Goal: Information Seeking & Learning: Find specific fact

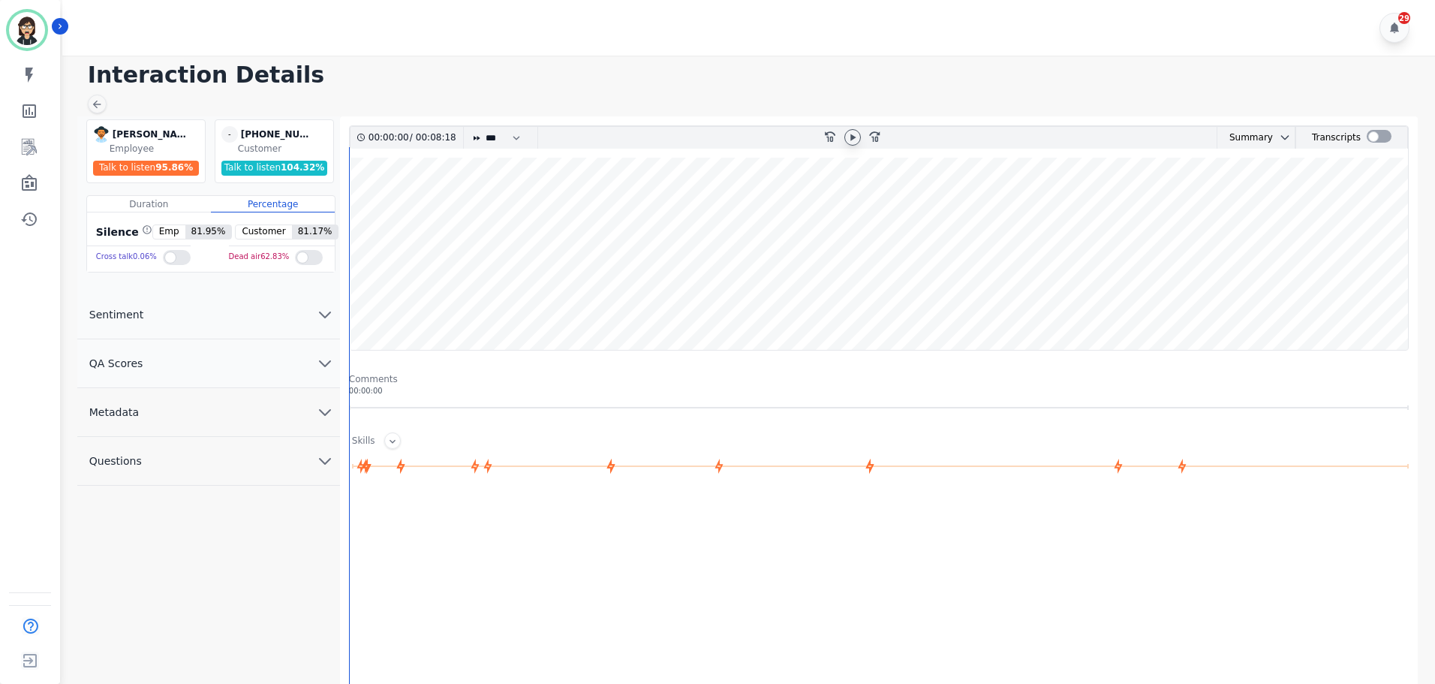
click at [852, 137] on icon at bounding box center [852, 137] width 5 height 7
click at [451, 240] on wave at bounding box center [879, 254] width 1058 height 192
click at [422, 222] on wave at bounding box center [879, 254] width 1058 height 192
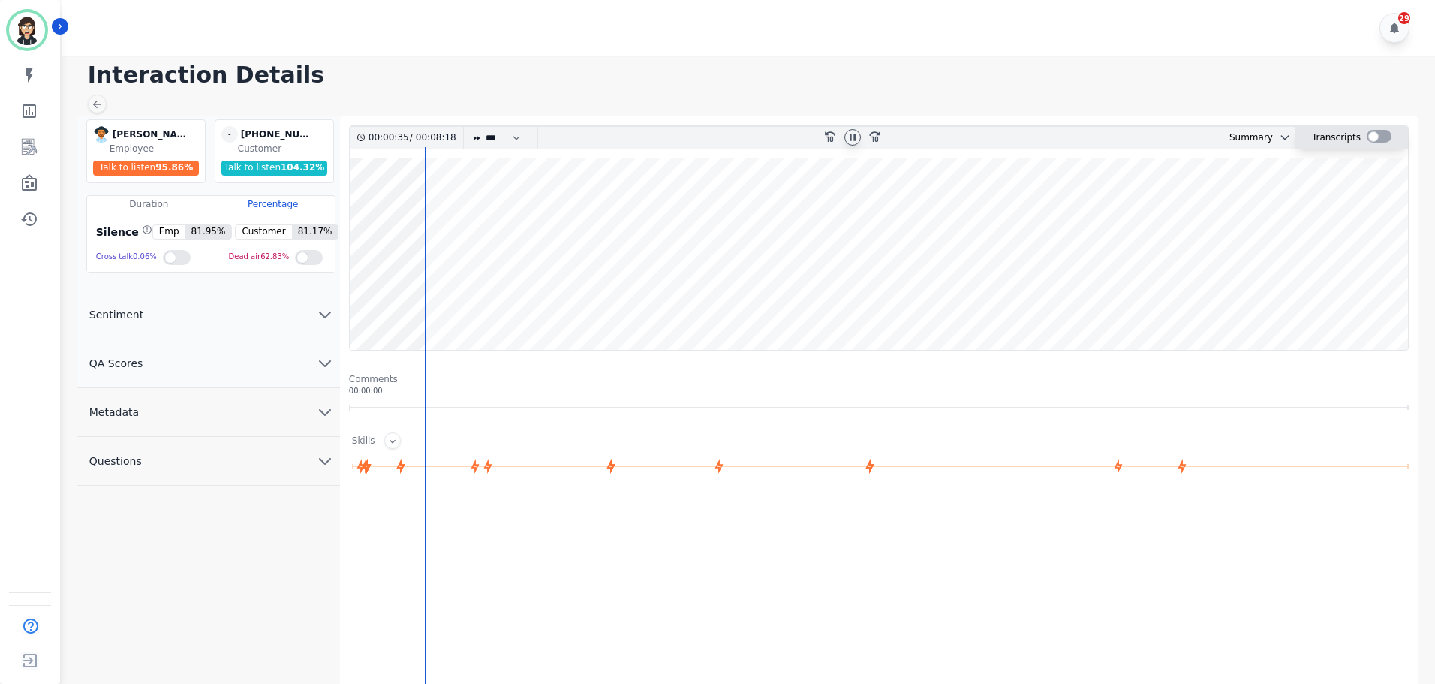
click at [1376, 131] on div at bounding box center [1379, 136] width 25 height 13
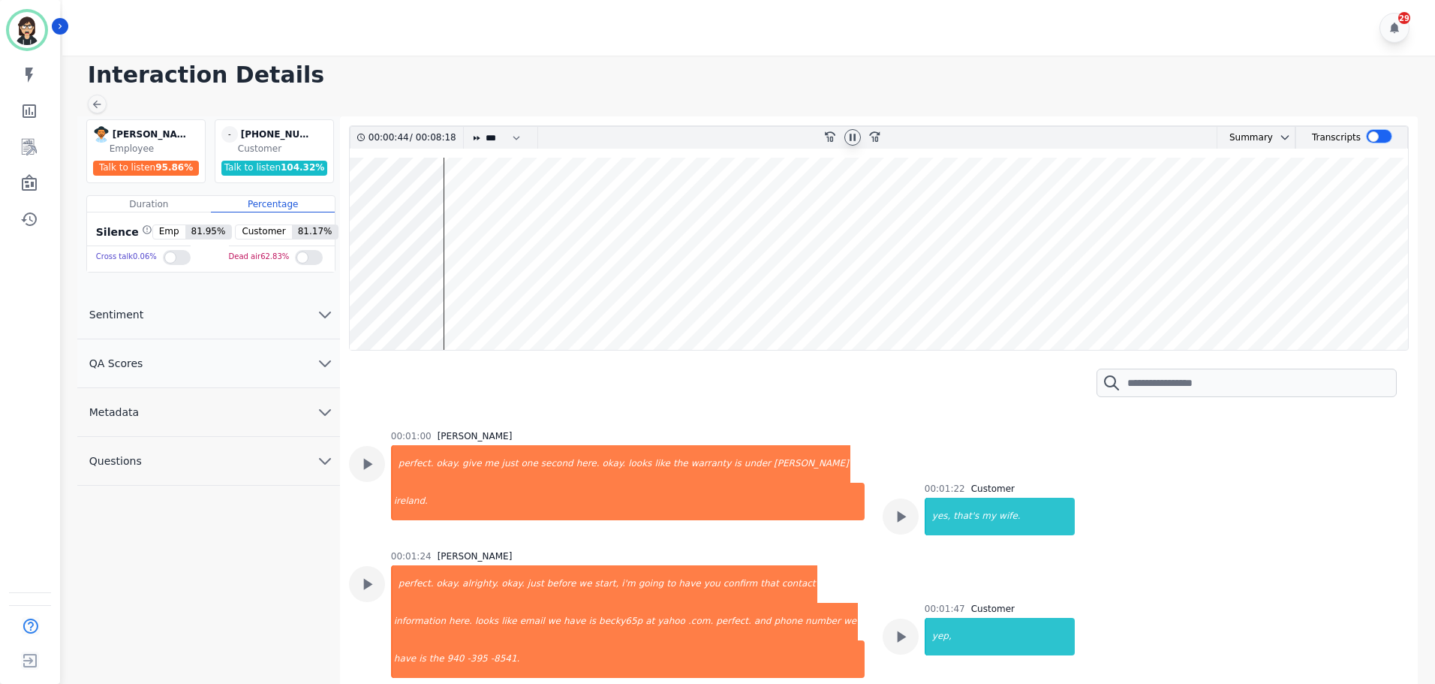
scroll to position [900, 0]
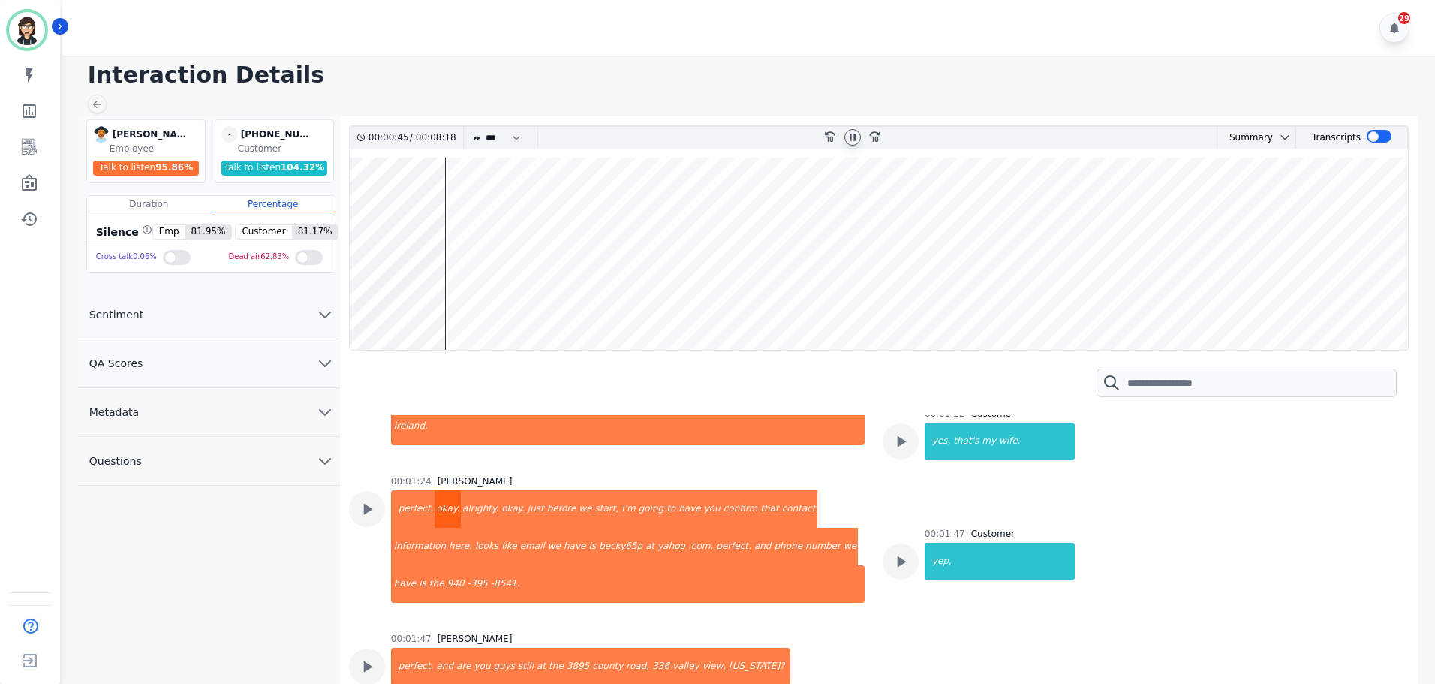
click at [444, 503] on div "okay." at bounding box center [447, 509] width 26 height 38
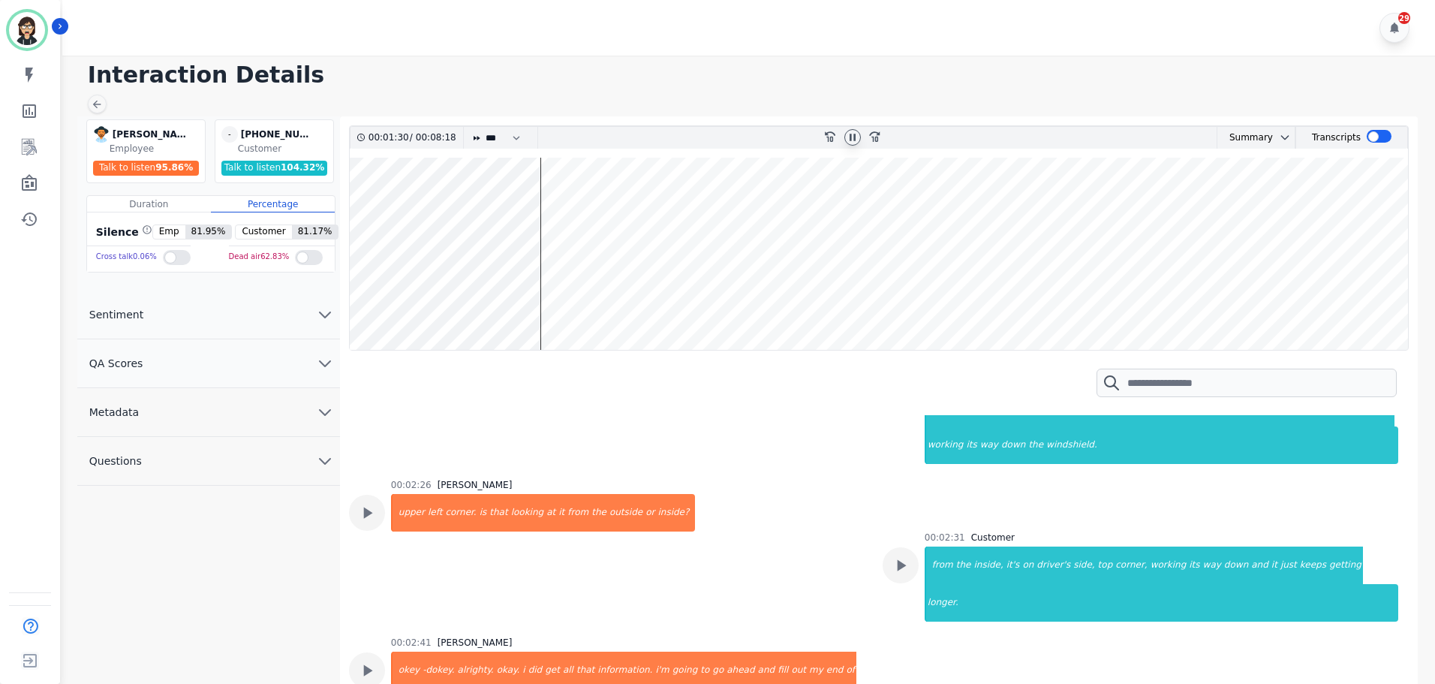
scroll to position [1426, 0]
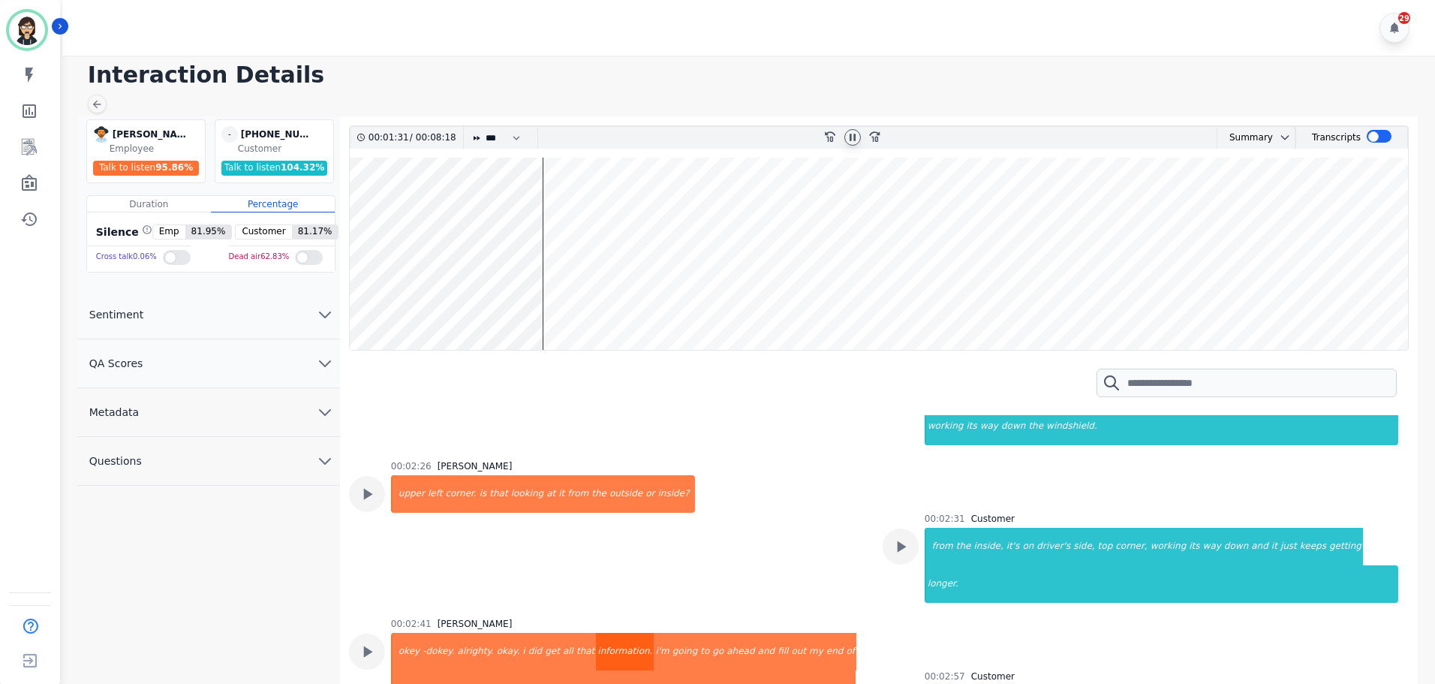
click at [598, 633] on div "information." at bounding box center [625, 652] width 58 height 38
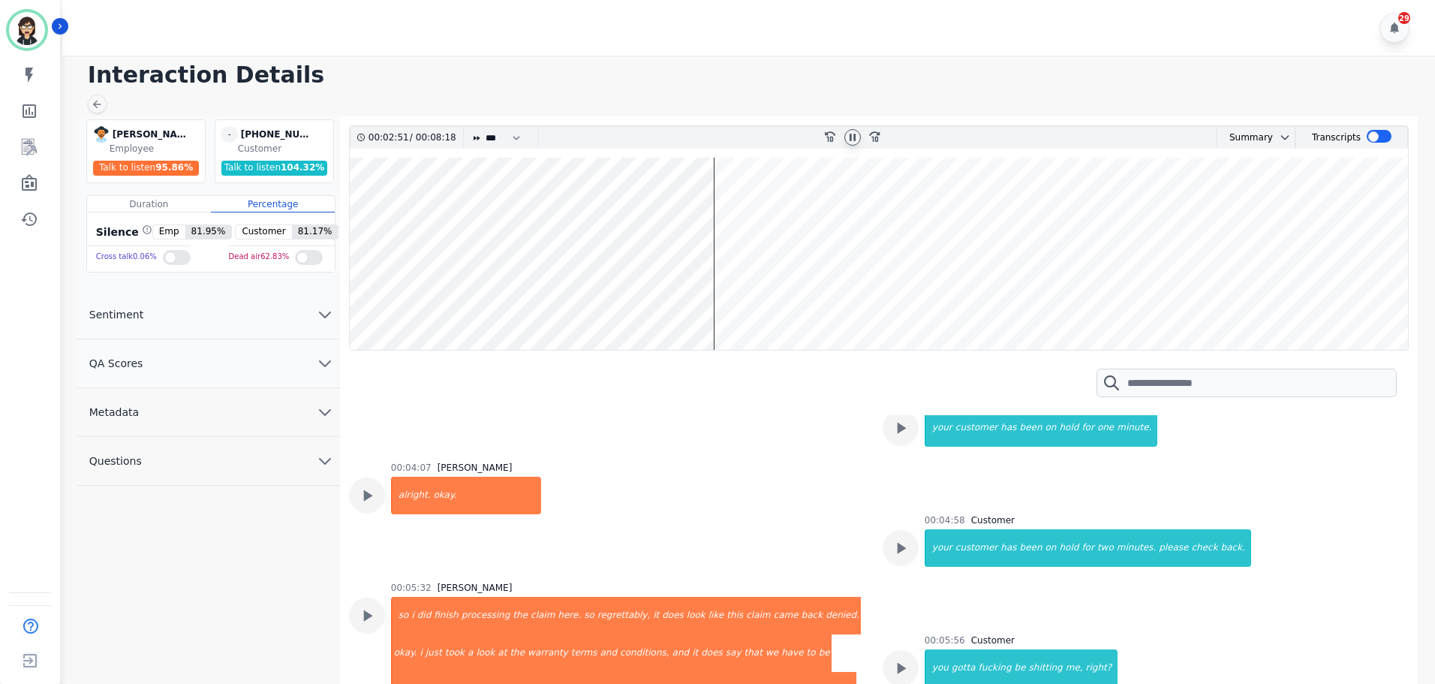
scroll to position [2101, 0]
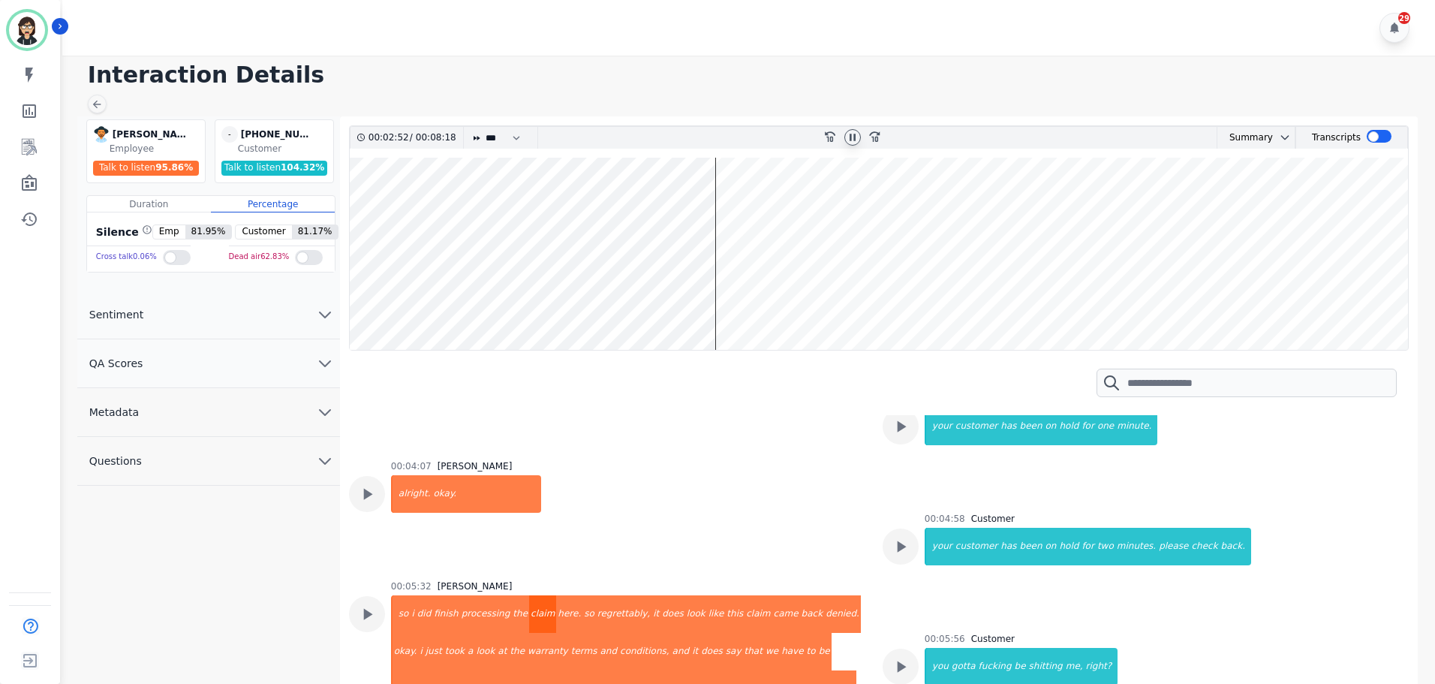
click at [529, 595] on div "claim" at bounding box center [542, 614] width 27 height 38
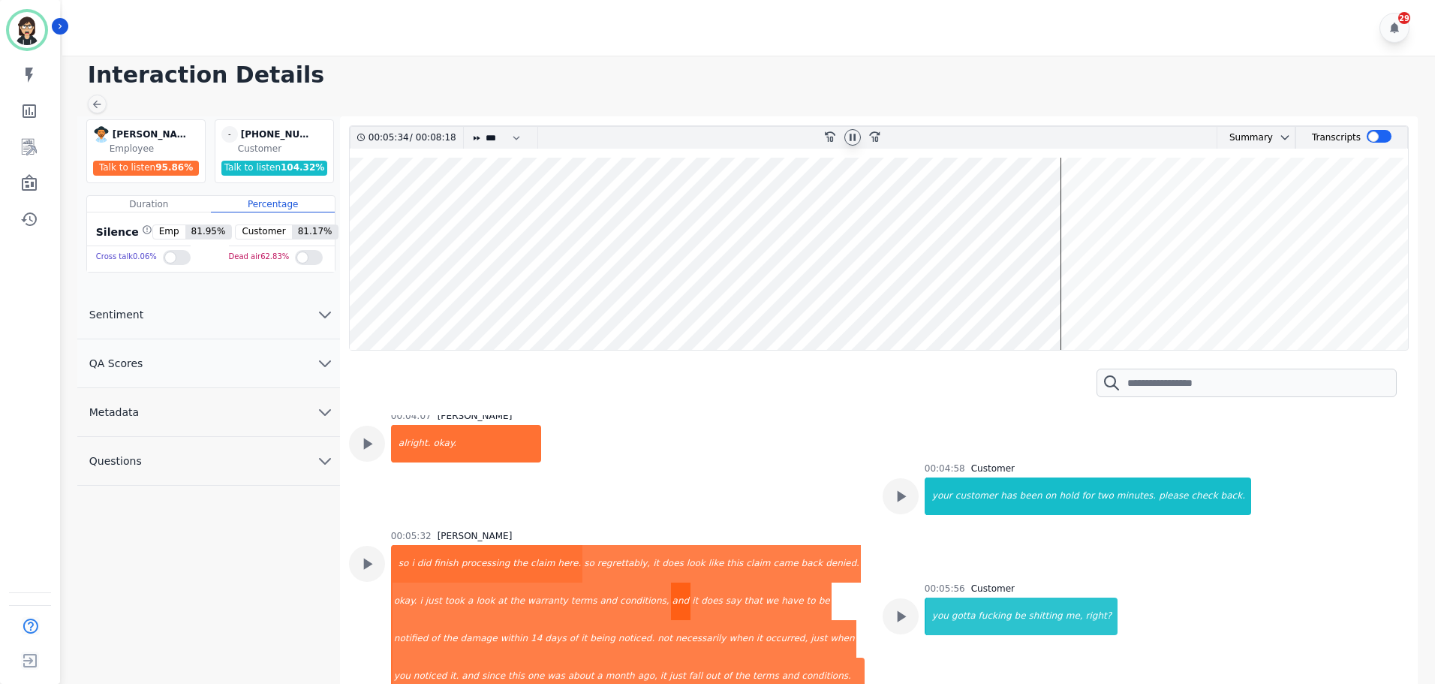
scroll to position [2176, 0]
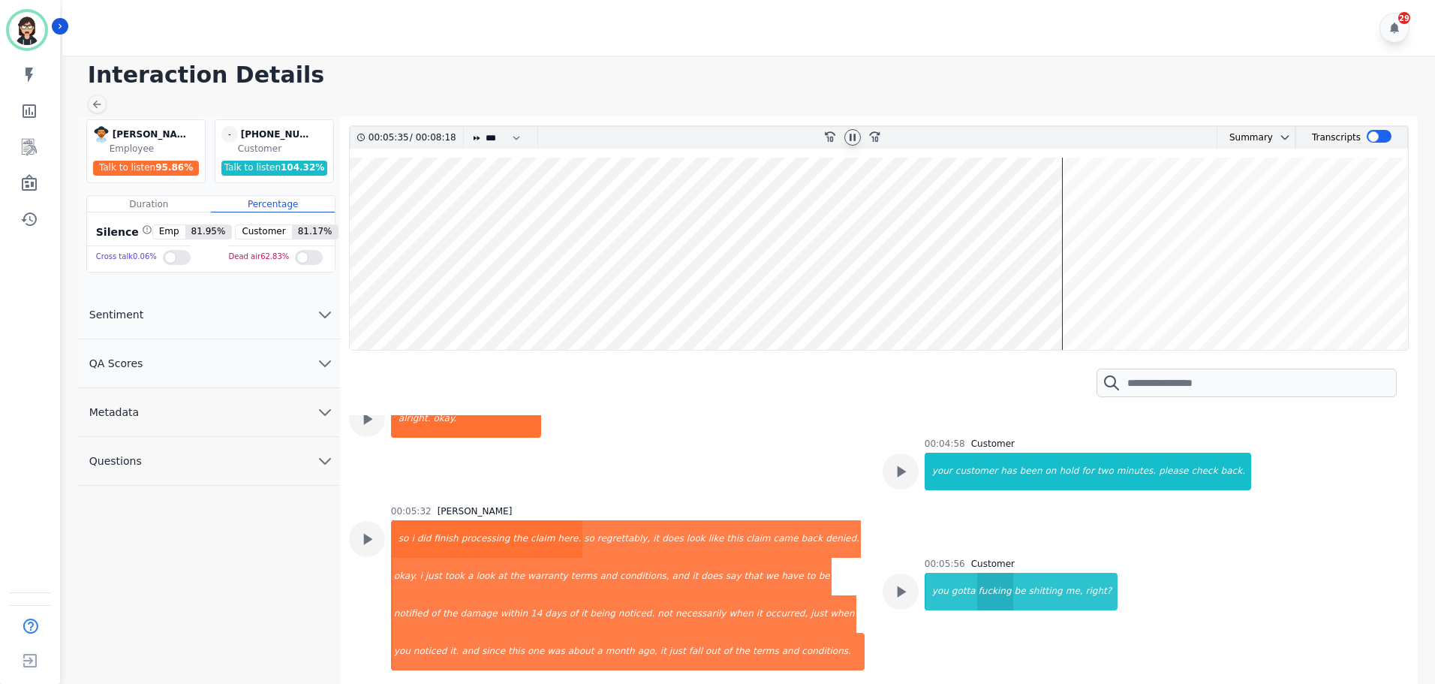
click at [979, 573] on div "fucking" at bounding box center [995, 592] width 36 height 38
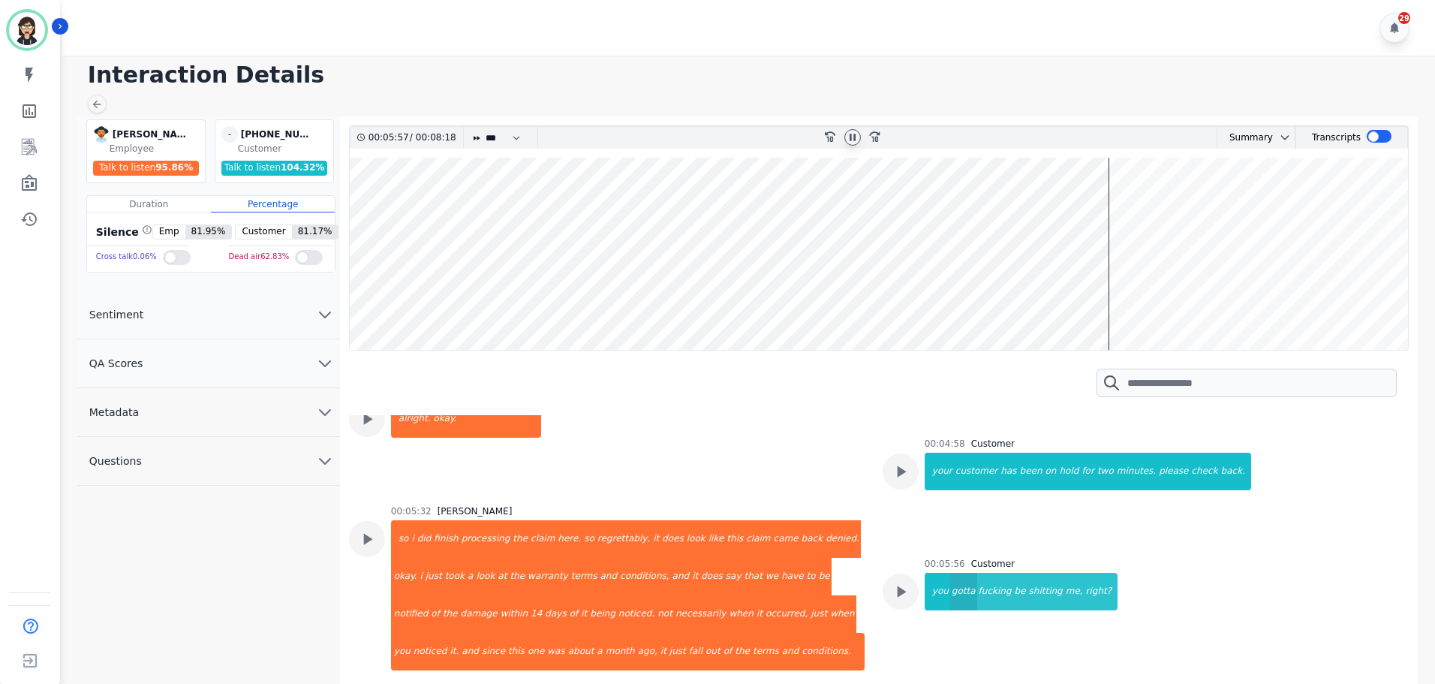
click at [950, 573] on div "gotta" at bounding box center [963, 592] width 27 height 38
click at [937, 573] on div "you" at bounding box center [938, 592] width 24 height 38
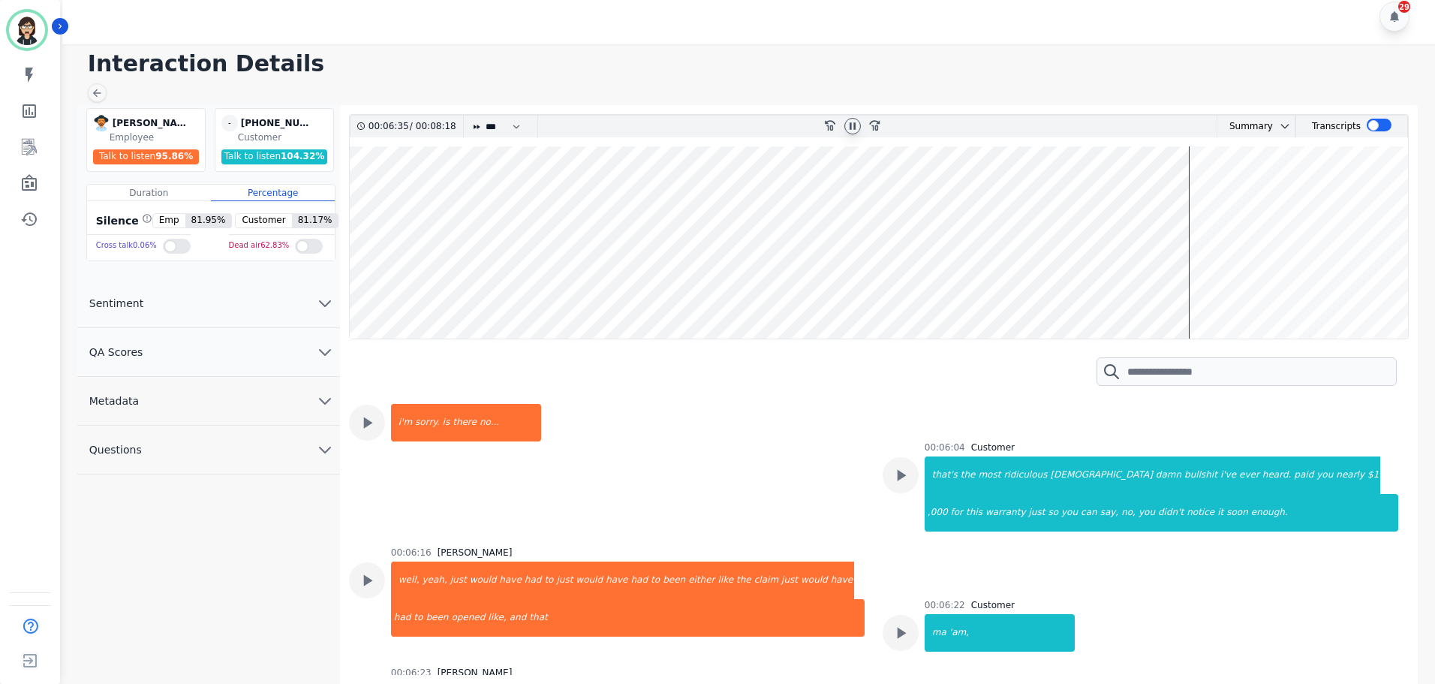
scroll to position [2701, 0]
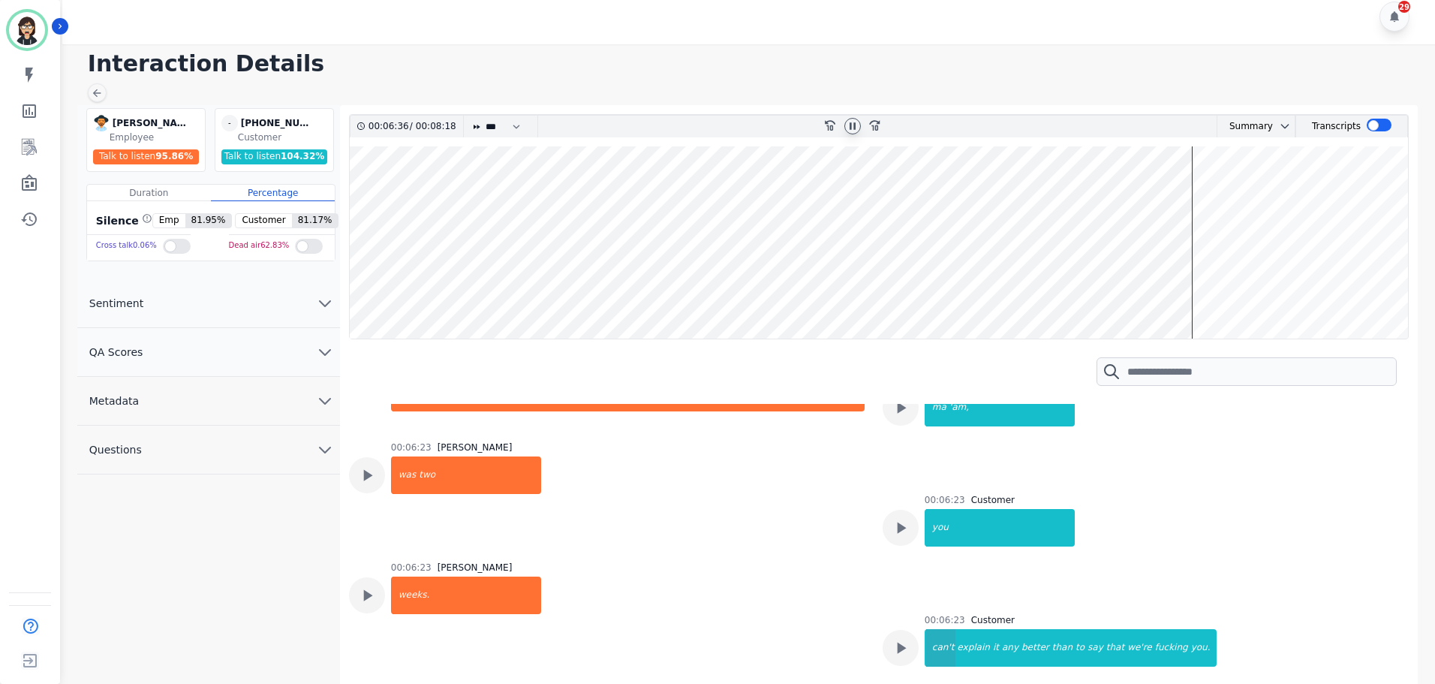
click at [943, 629] on div "can't" at bounding box center [941, 648] width 30 height 38
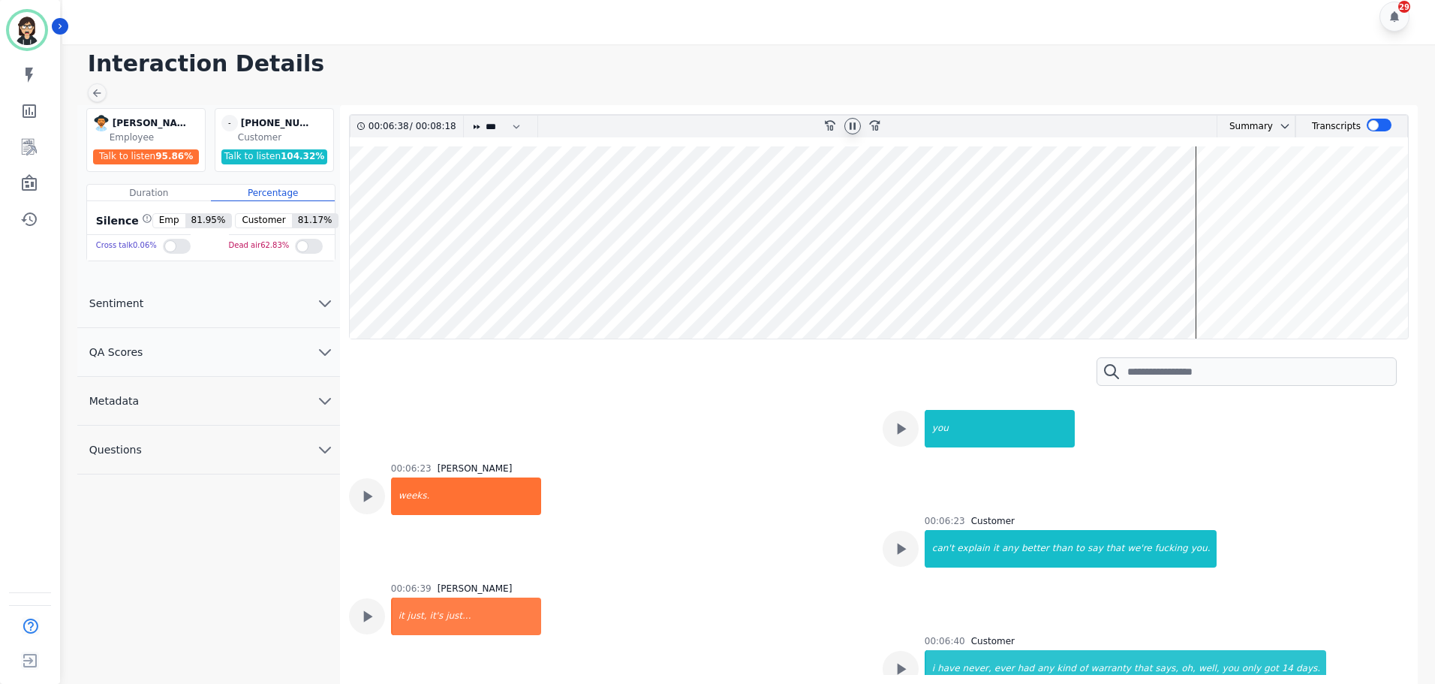
scroll to position [2927, 0]
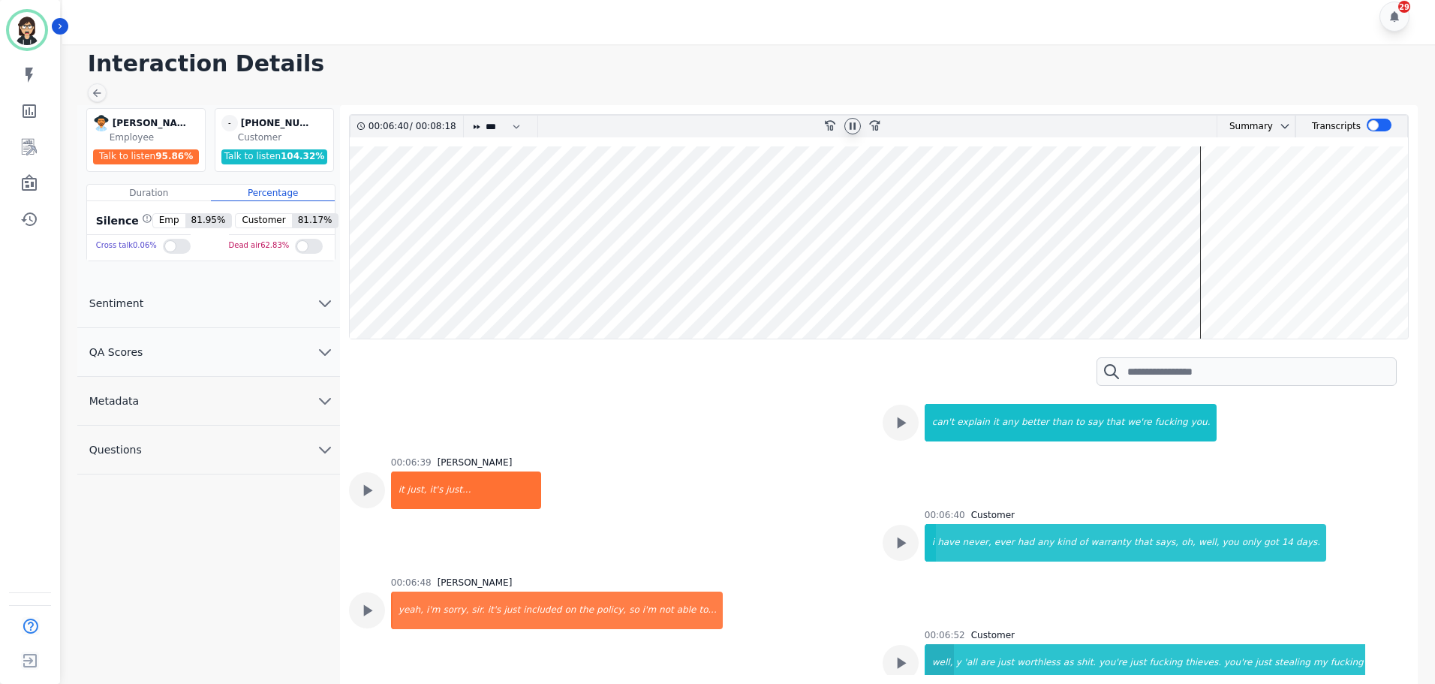
click at [930, 644] on div "well," at bounding box center [940, 663] width 29 height 38
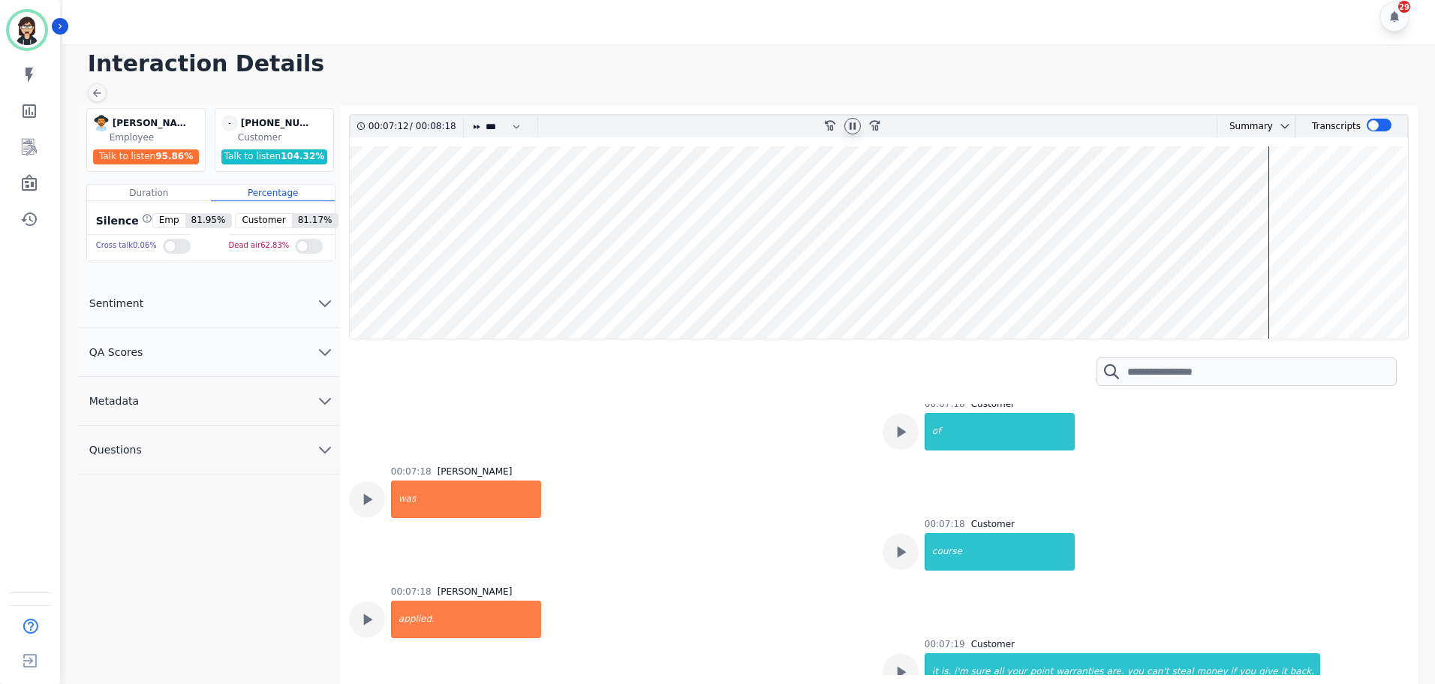
scroll to position [3677, 0]
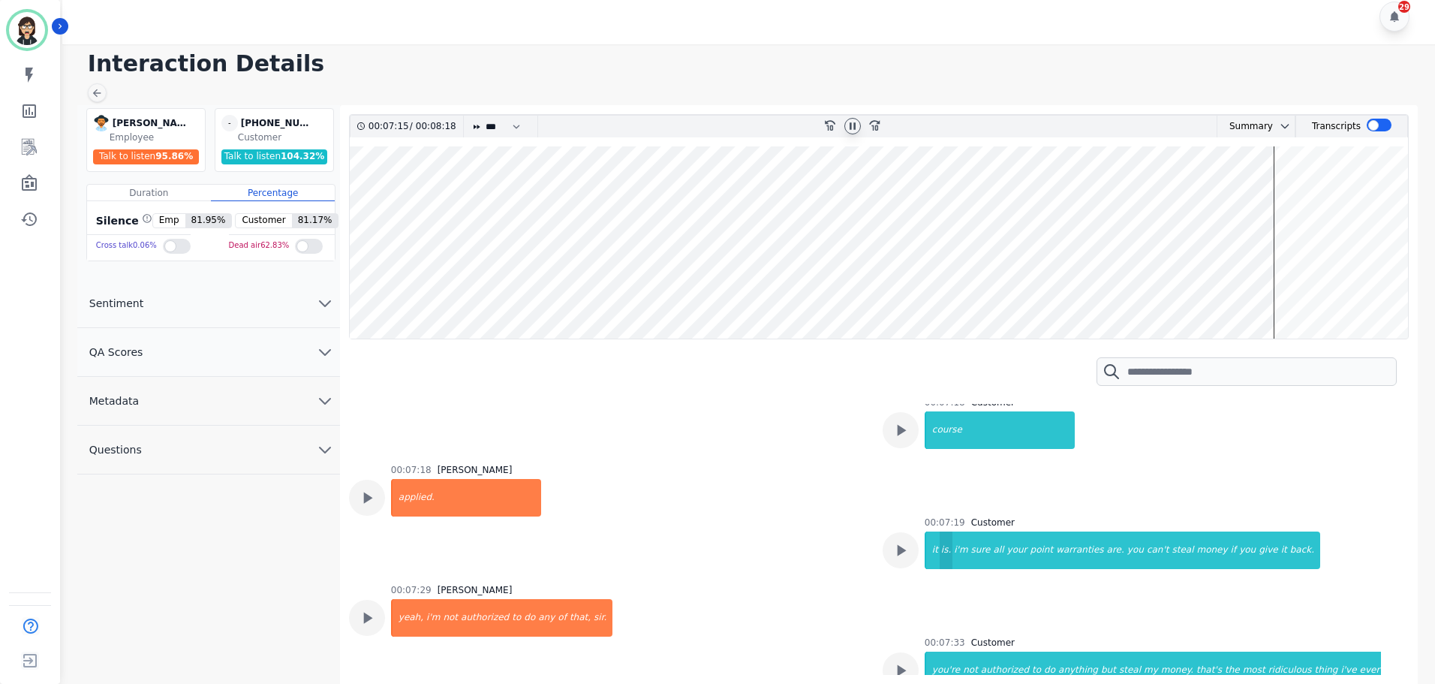
click at [940, 531] on div "is." at bounding box center [946, 550] width 13 height 38
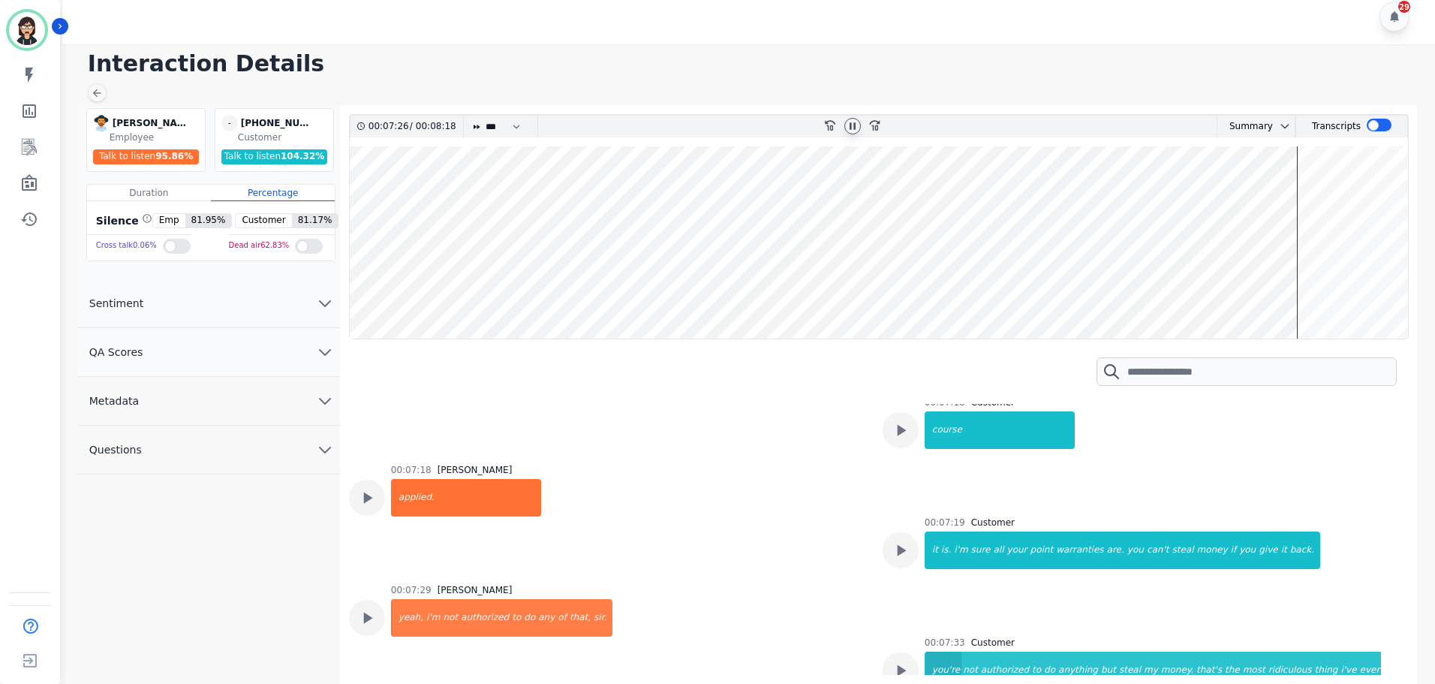
click at [935, 651] on div "you're" at bounding box center [943, 670] width 35 height 38
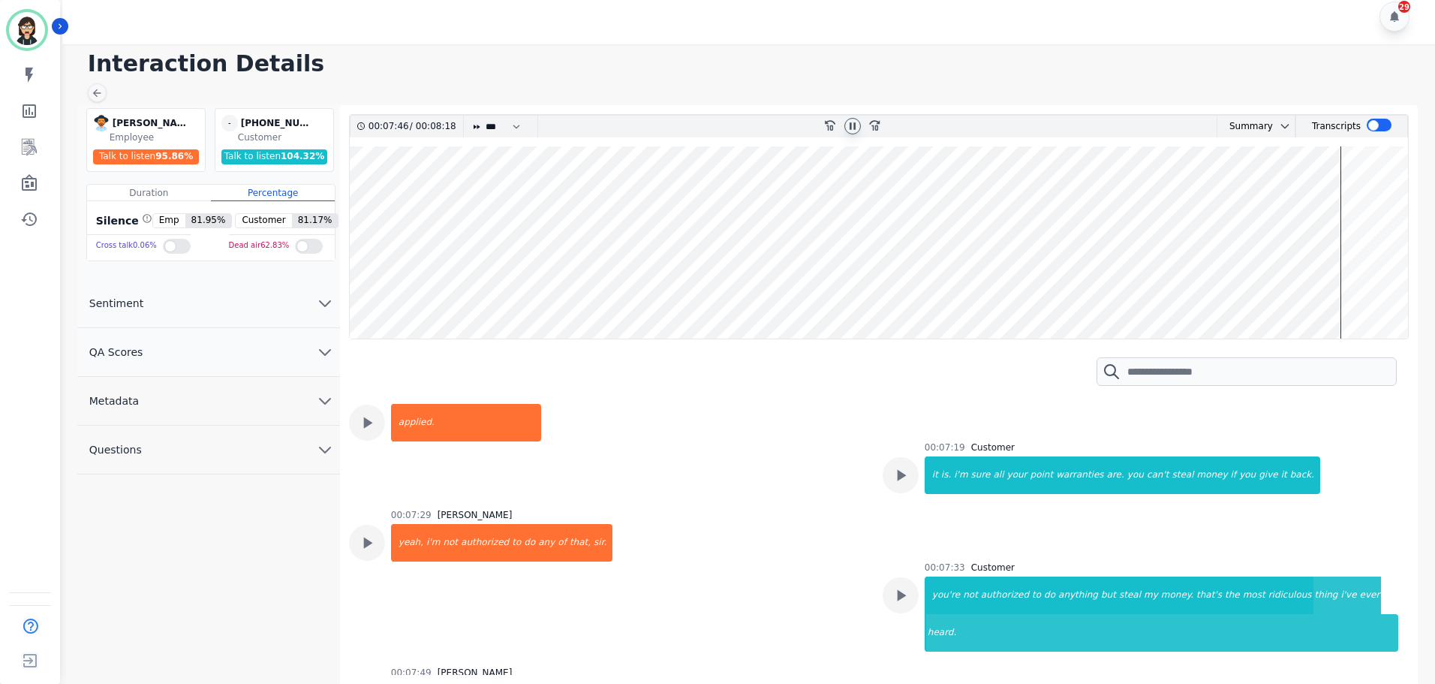
scroll to position [3827, 0]
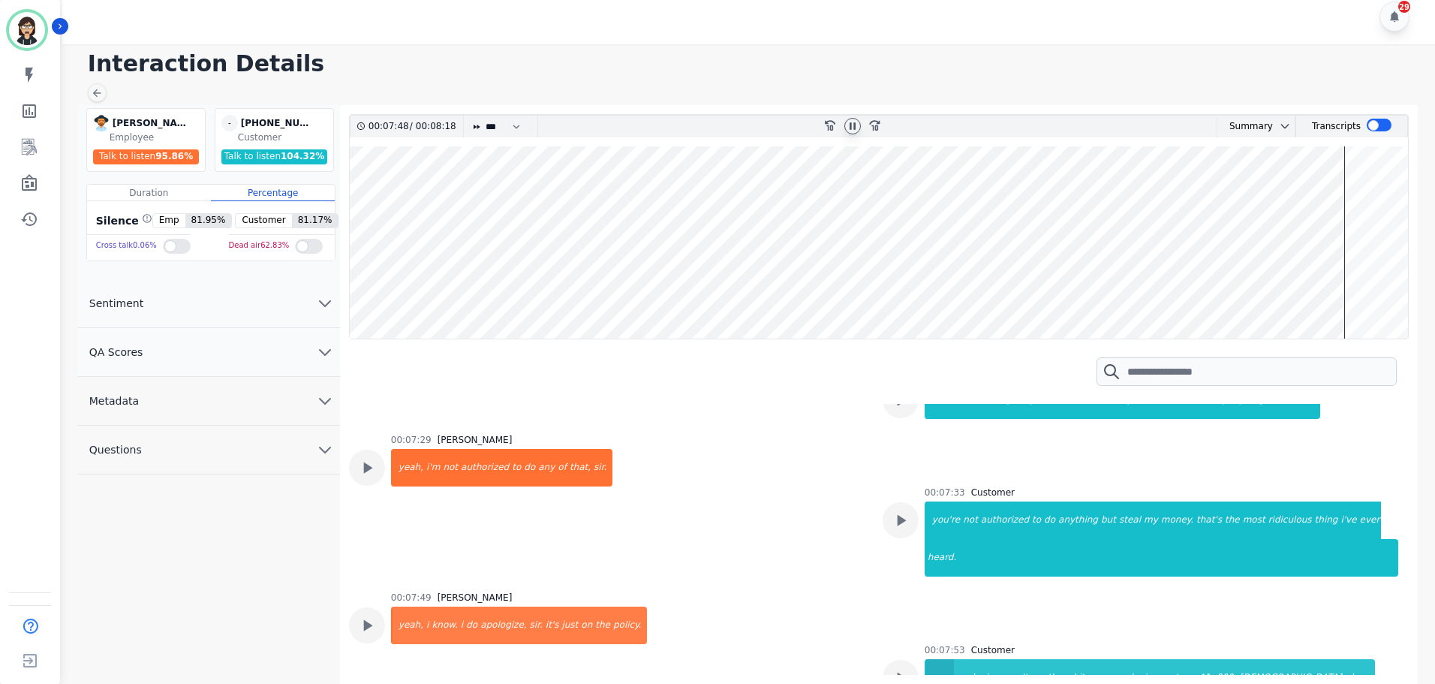
click at [937, 659] on div "your" at bounding box center [940, 678] width 28 height 38
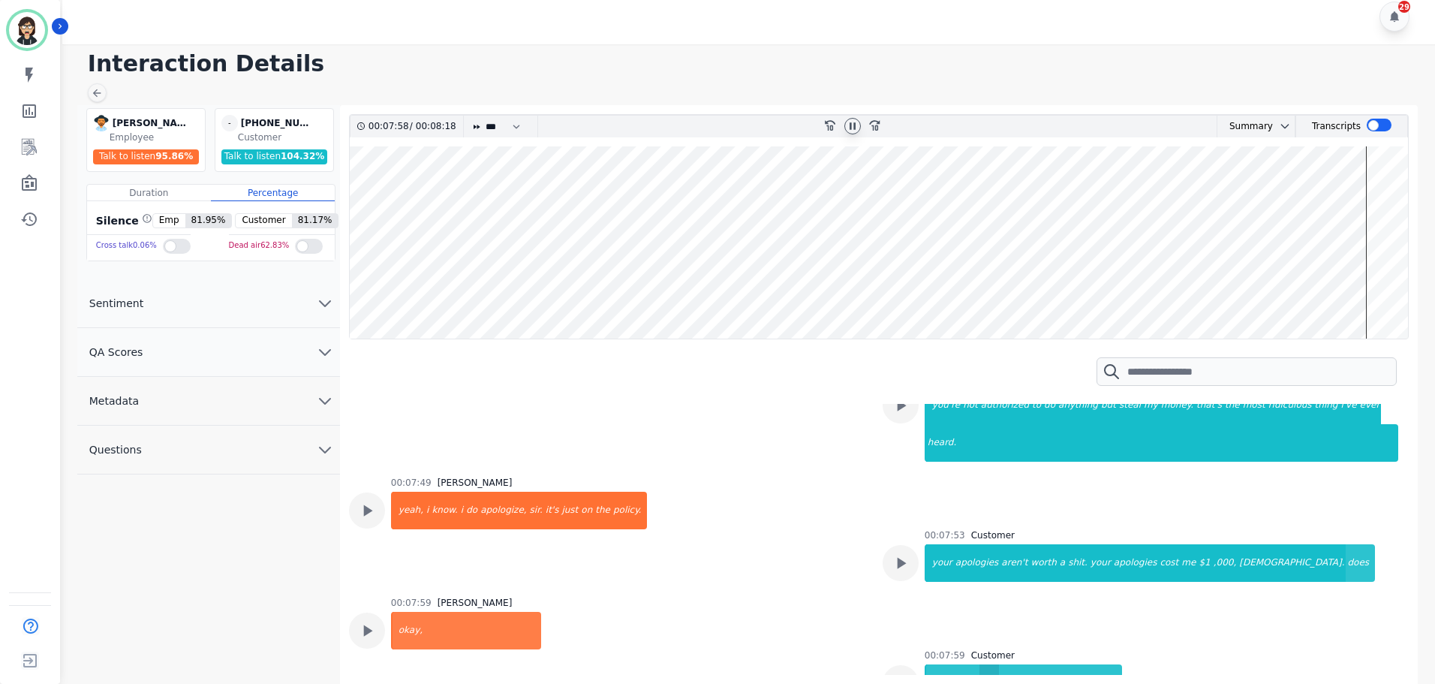
scroll to position [3977, 0]
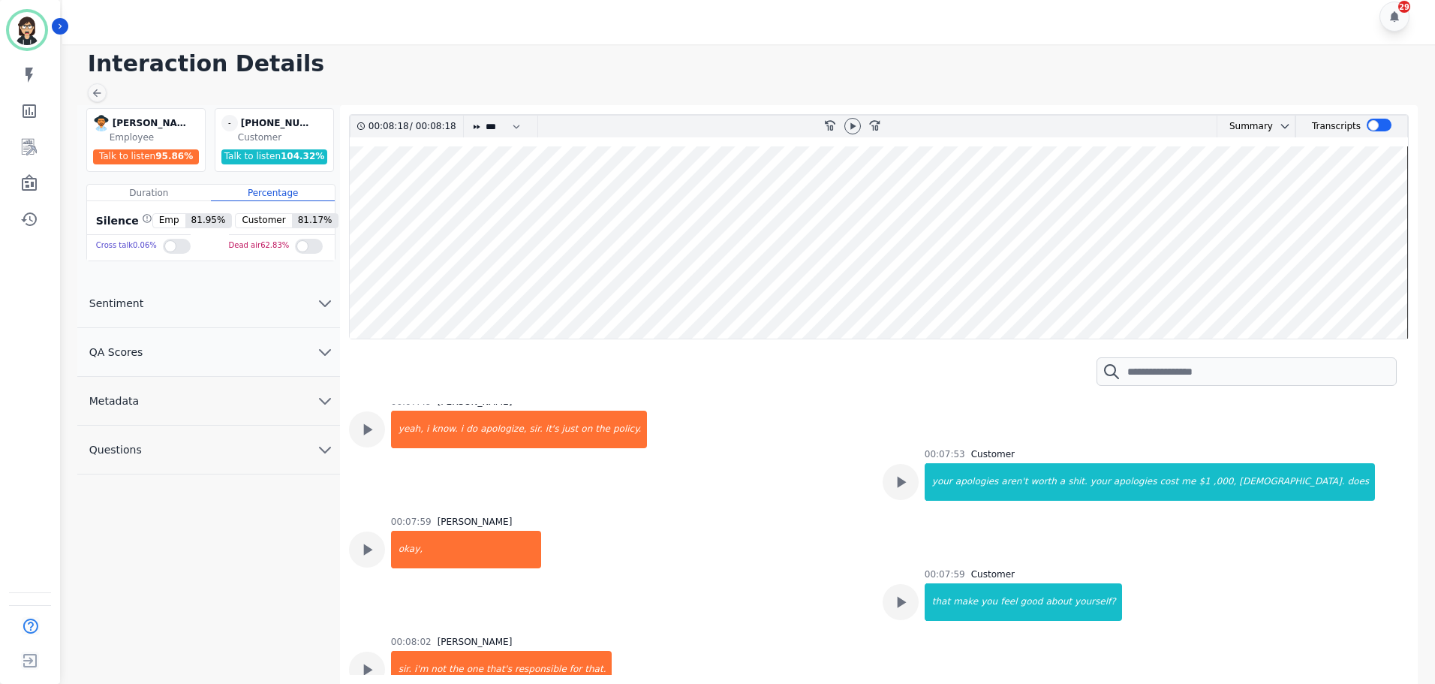
scroll to position [4071, 0]
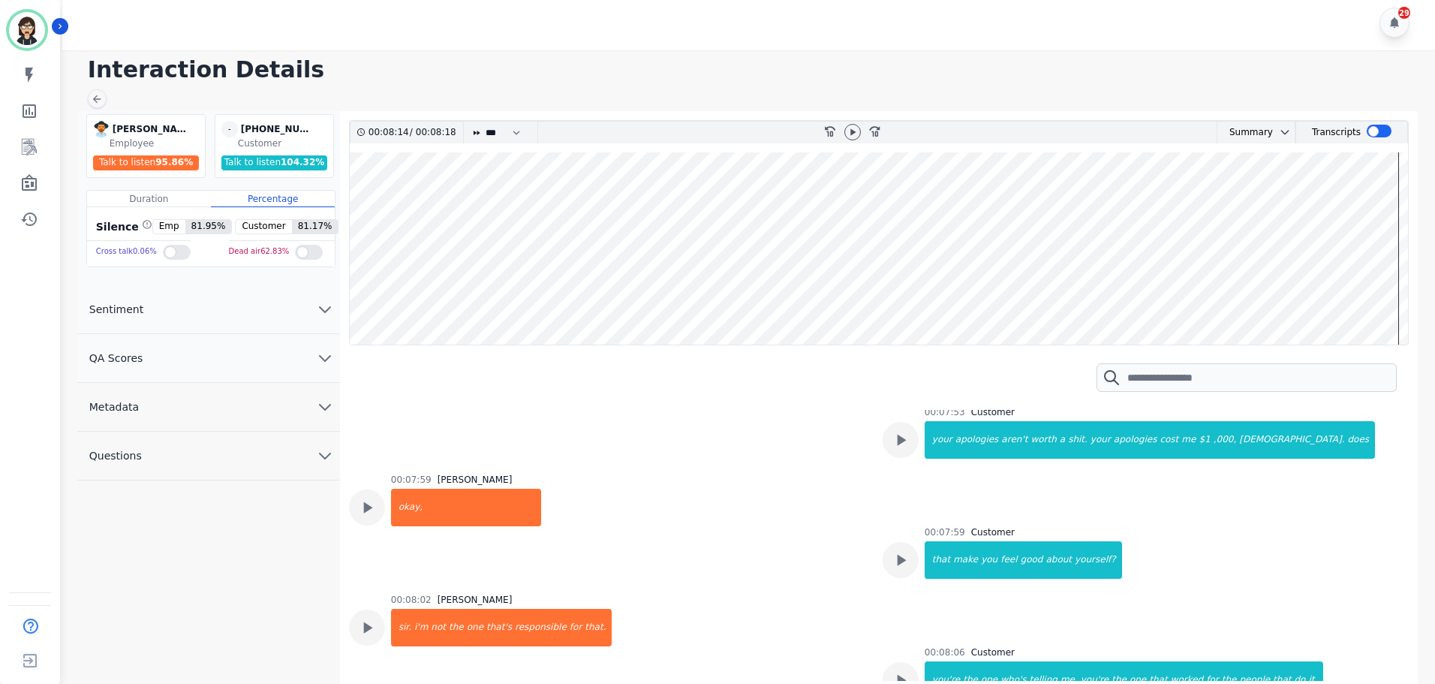
scroll to position [0, 0]
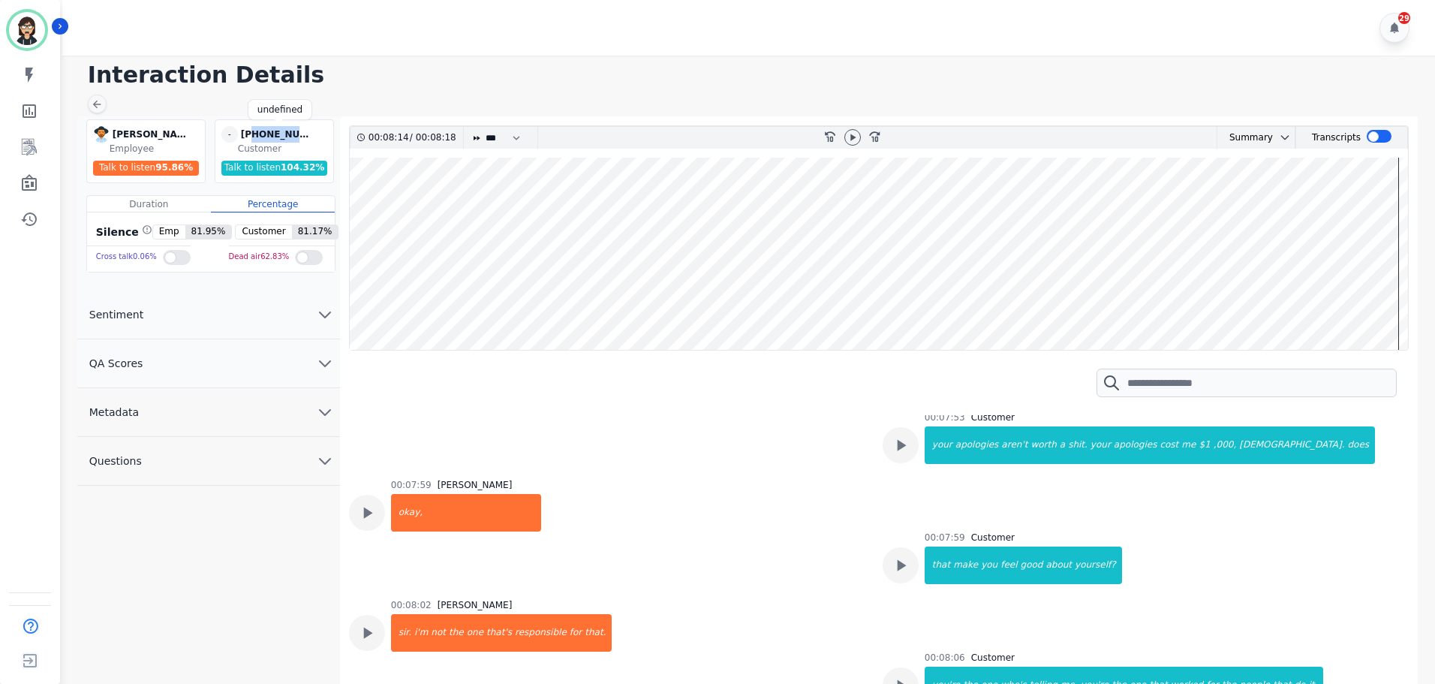
drag, startPoint x: 314, startPoint y: 135, endPoint x: 254, endPoint y: 134, distance: 60.8
click at [254, 134] on div "[PHONE_NUMBER]" at bounding box center [278, 134] width 75 height 17
copy div "9403720200"
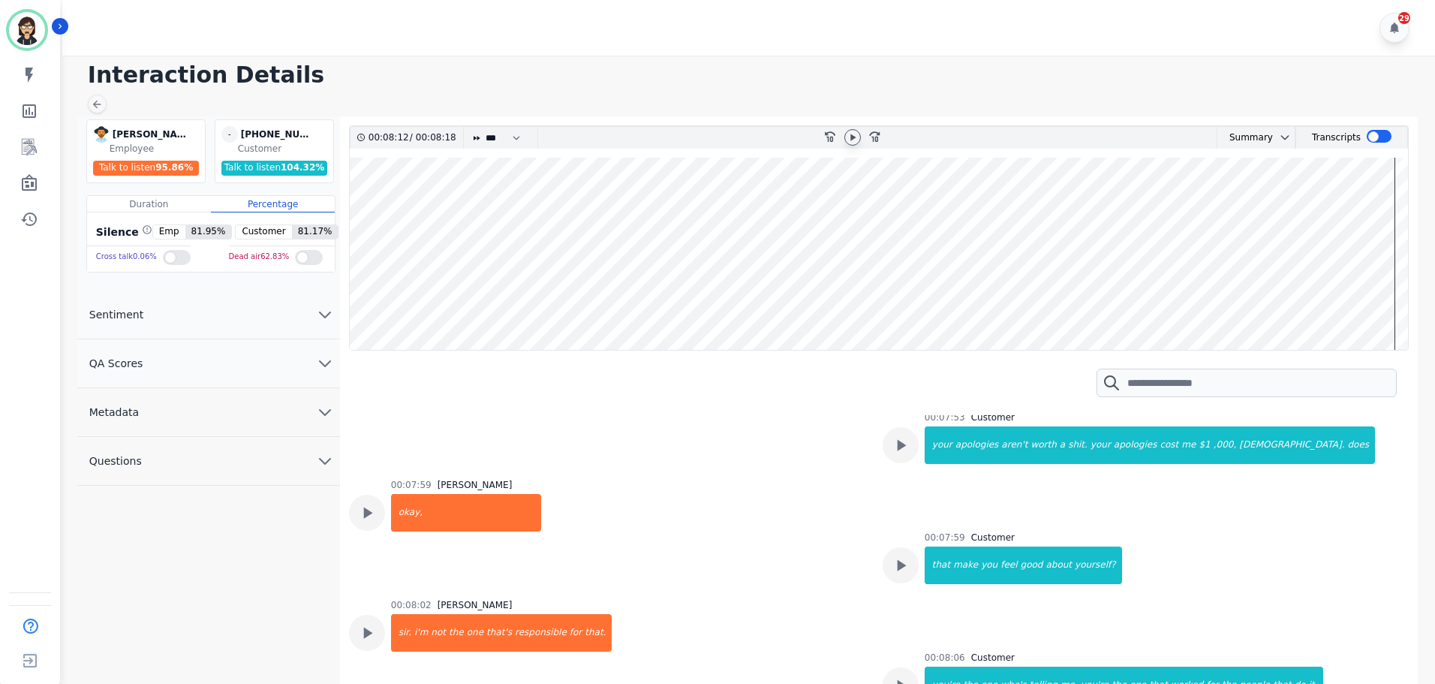
click at [857, 143] on icon at bounding box center [852, 137] width 12 height 12
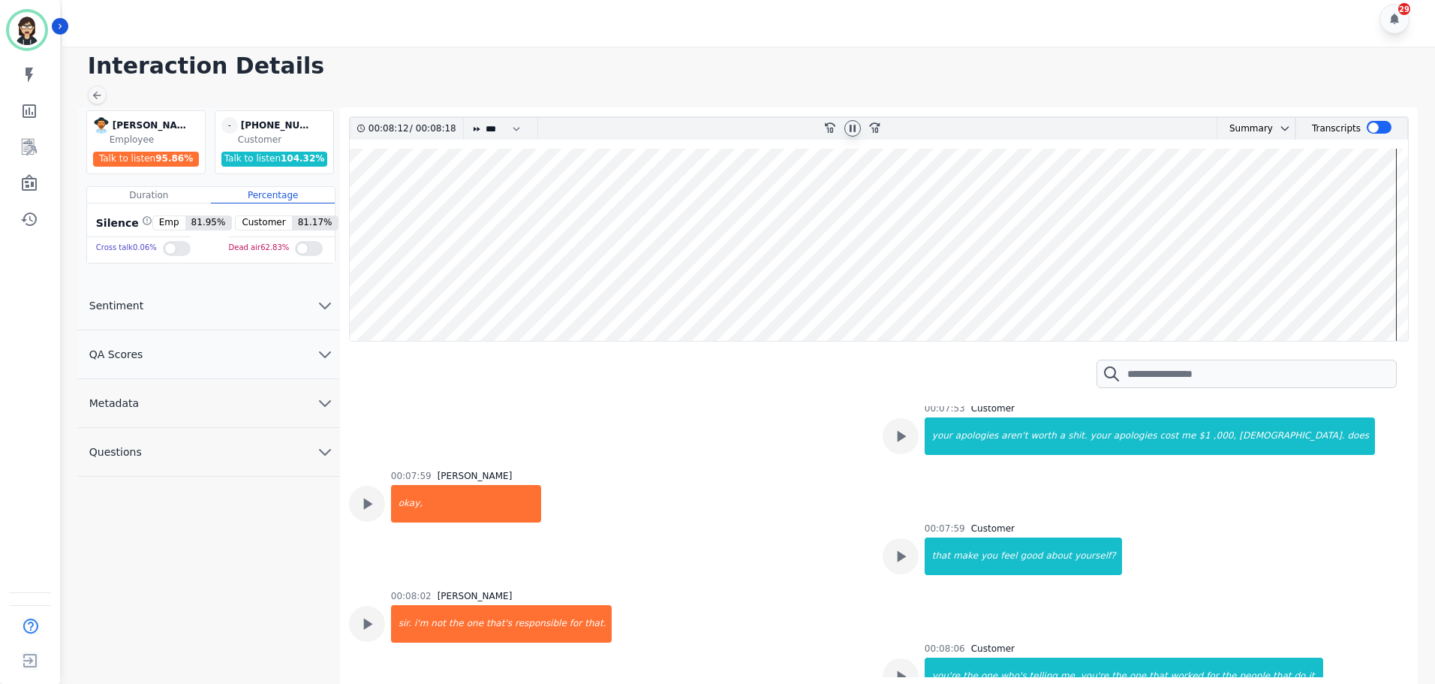
scroll to position [11, 0]
